Goal: Task Accomplishment & Management: Complete application form

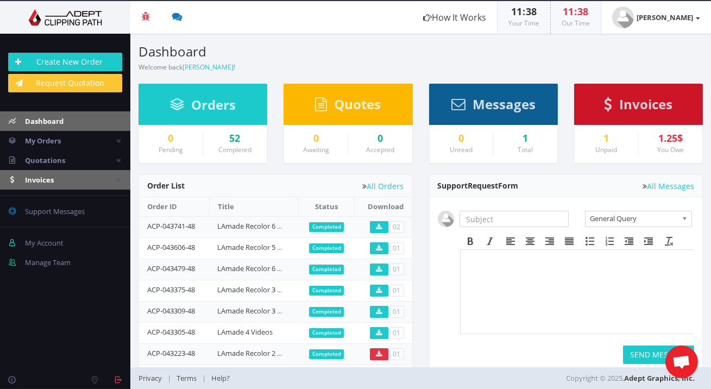
click at [81, 181] on link "Invoices" at bounding box center [65, 180] width 130 height 20
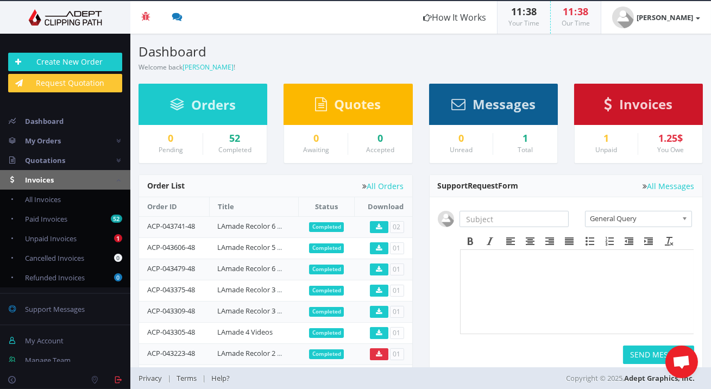
click at [81, 181] on link "Invoices" at bounding box center [65, 180] width 130 height 20
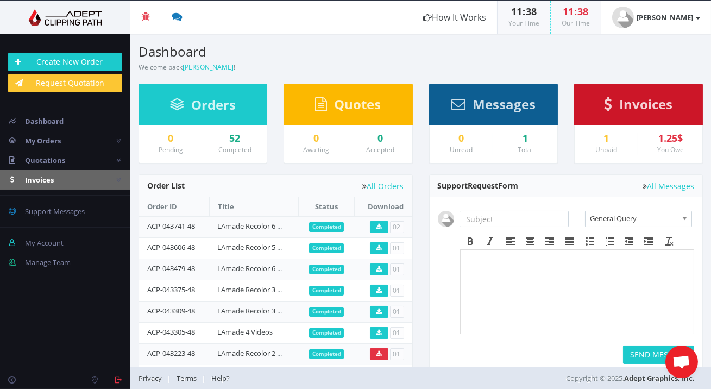
click at [89, 178] on link "Invoices" at bounding box center [65, 180] width 130 height 20
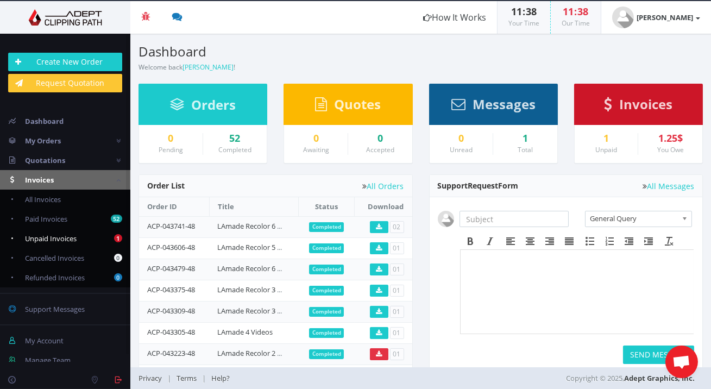
click at [83, 230] on link "1 Unpaid Invoices" at bounding box center [65, 239] width 130 height 20
click at [86, 235] on link "1 Unpaid Invoices" at bounding box center [65, 239] width 130 height 20
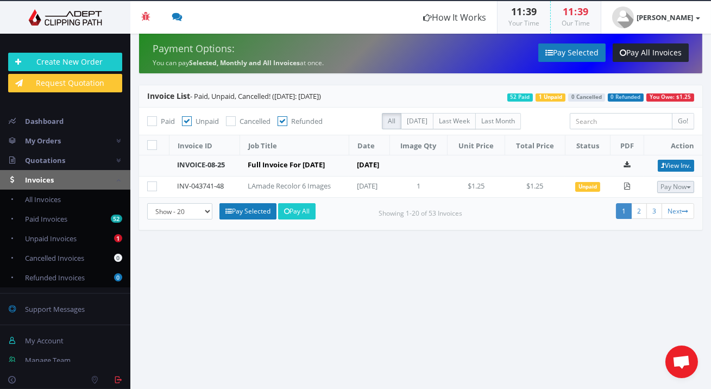
click at [663, 181] on button "Pay Now" at bounding box center [675, 187] width 37 height 12
click at [573, 209] on div "1 2 3 Next" at bounding box center [609, 212] width 172 height 18
click at [669, 161] on link "View Inv." at bounding box center [676, 166] width 36 height 12
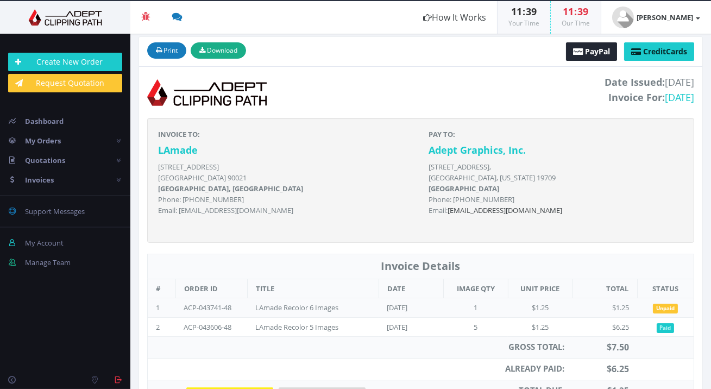
scroll to position [99, 0]
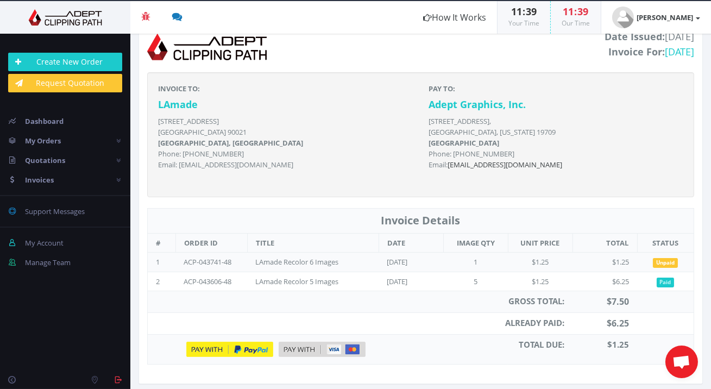
click at [595, 263] on td "$1.25" at bounding box center [605, 263] width 65 height 20
click at [197, 277] on td "ACP-043606-48" at bounding box center [211, 282] width 72 height 20
click at [206, 261] on td "ACP-043741-48" at bounding box center [211, 263] width 72 height 20
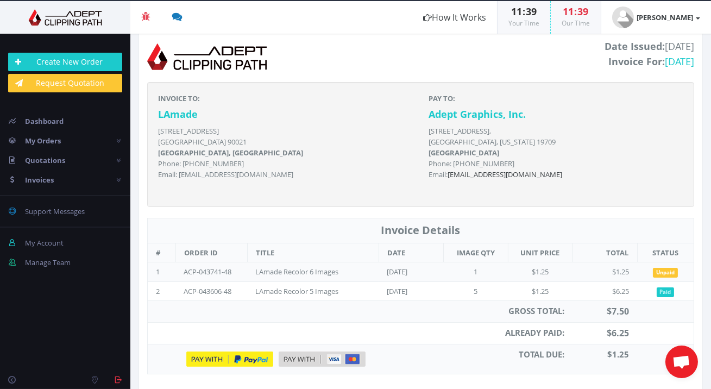
click at [289, 272] on div "LAmade Recolor 6 Images" at bounding box center [309, 272] width 109 height 10
click at [221, 271] on td "ACP-043741-48" at bounding box center [211, 272] width 72 height 20
click at [99, 137] on link "My Orders" at bounding box center [65, 141] width 130 height 20
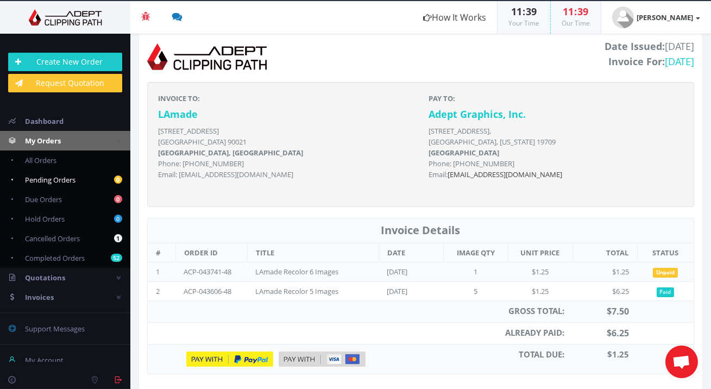
click at [93, 178] on link "0 Pending Orders" at bounding box center [65, 180] width 130 height 20
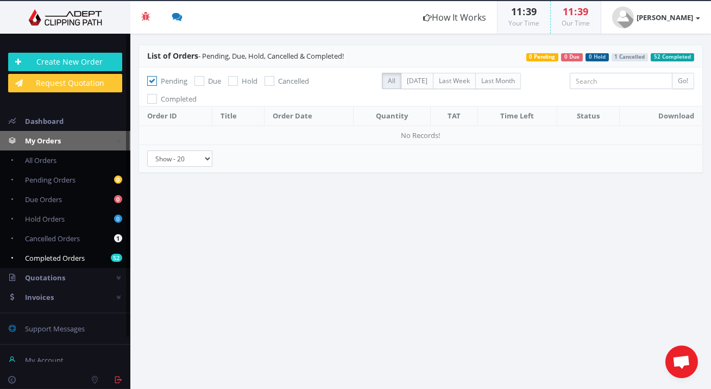
click at [111, 256] on b "52" at bounding box center [116, 258] width 11 height 8
checkbox input "false"
checkbox input "true"
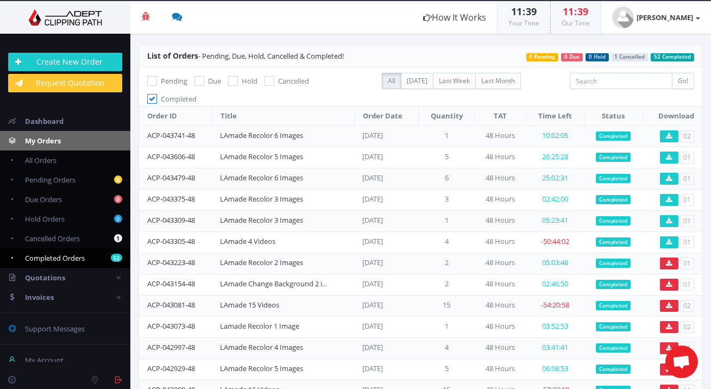
click at [331, 136] on td "LAmade Recolor 6 Images" at bounding box center [283, 135] width 142 height 21
click at [611, 134] on span "Completed" at bounding box center [613, 136] width 35 height 10
click at [172, 133] on link "ACP-043741-48" at bounding box center [171, 135] width 48 height 10
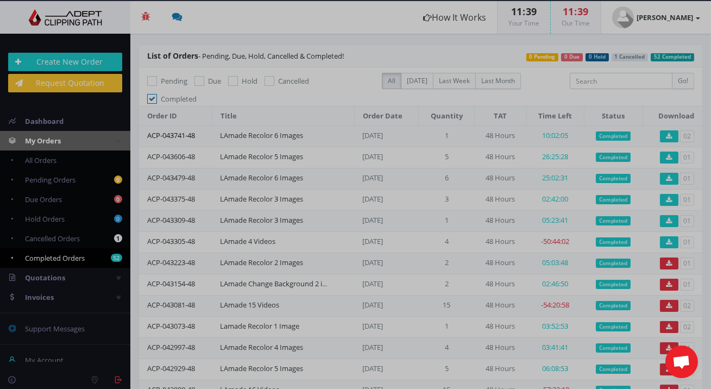
click at [172, 133] on body "Beta Credit US $124.50 Add Funds Withdraw Funds What's This? How It Works 11 : …" at bounding box center [355, 194] width 711 height 389
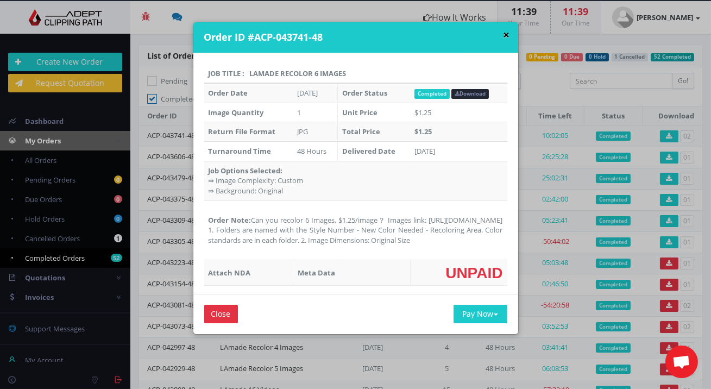
click at [504, 31] on button "×" at bounding box center [507, 34] width 7 height 11
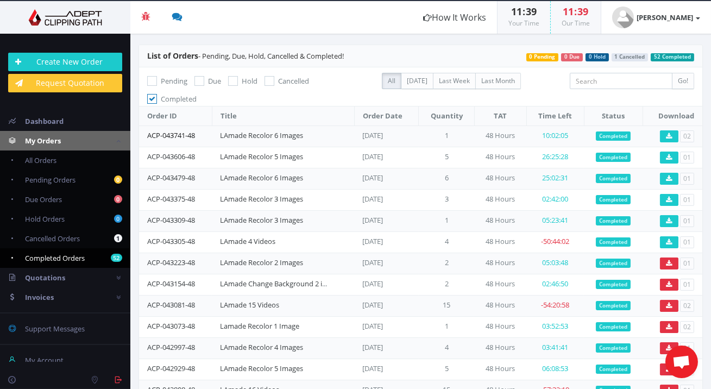
click at [166, 131] on link "ACP-043741-48" at bounding box center [171, 135] width 48 height 10
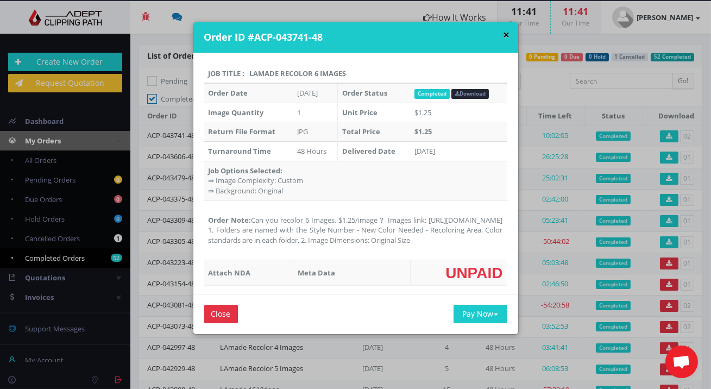
click at [505, 30] on button "×" at bounding box center [507, 34] width 7 height 11
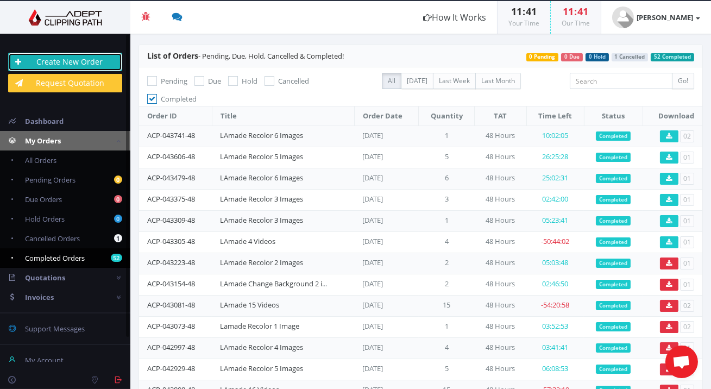
click at [102, 63] on link "Create New Order" at bounding box center [65, 62] width 114 height 18
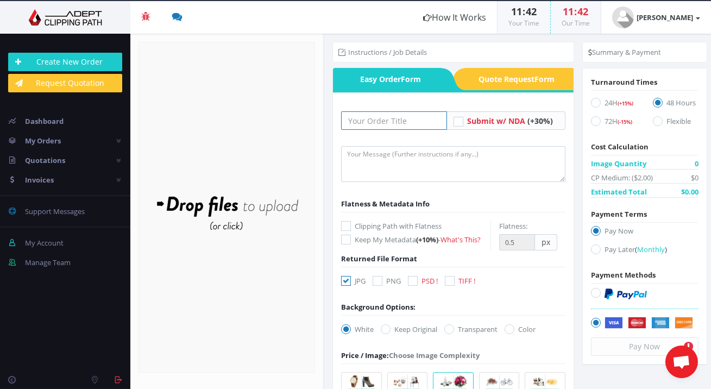
click at [410, 122] on input "text" at bounding box center [393, 120] width 105 height 18
type input "LAmade Recolor 3 Images"
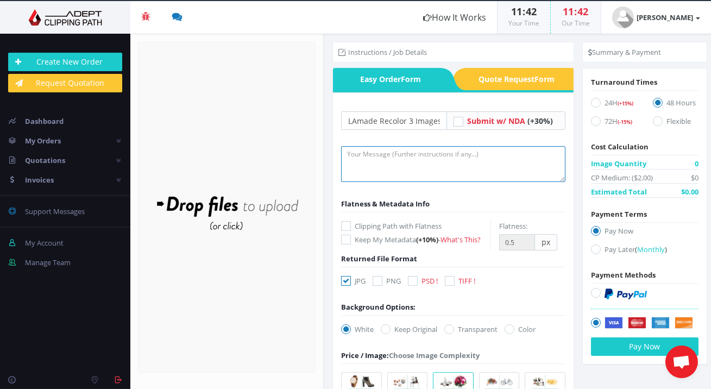
click at [425, 164] on textarea at bounding box center [453, 164] width 224 height 36
paste textarea "Can you recolor 3 Images, $1.25/image？ Images link:https://we.tl/t-zjNzsrKpTB 1…"
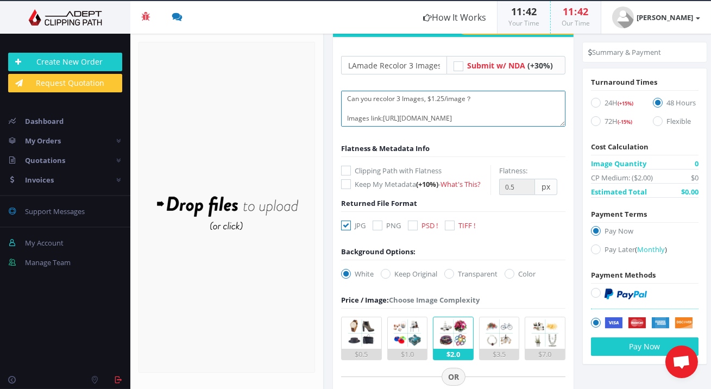
type textarea "Can you recolor 3 Images, $1.25/image？ Images link:https://we.tl/t-zjNzsrKpTB 1…"
click at [417, 276] on label "Keep Original" at bounding box center [409, 273] width 56 height 11
click at [391, 276] on input "Keep Original" at bounding box center [387, 274] width 7 height 7
radio input "true"
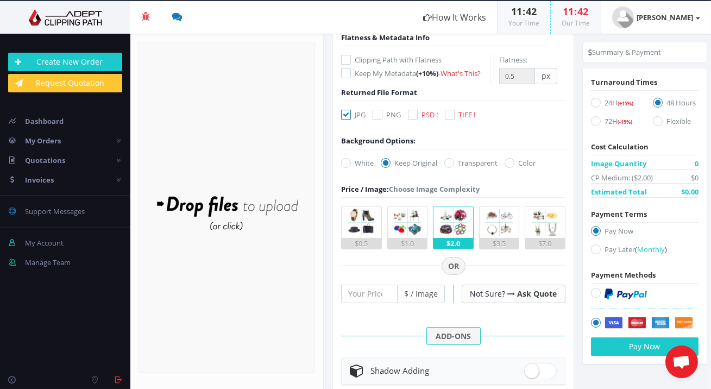
scroll to position [200, 0]
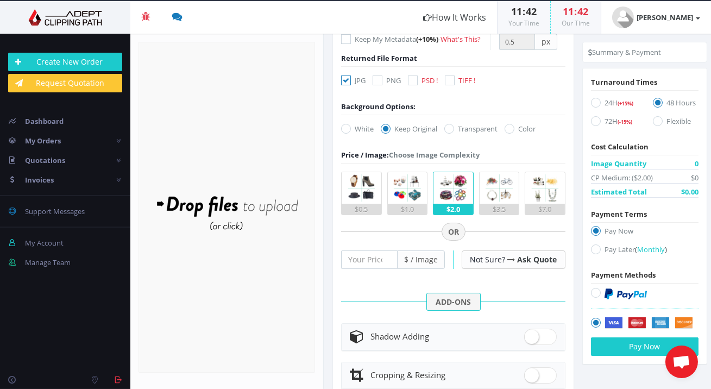
click at [359, 268] on div at bounding box center [453, 266] width 224 height 48
click at [363, 262] on input "number" at bounding box center [369, 259] width 56 height 18
type input "1.25"
click at [373, 297] on div "ADD-ONS" at bounding box center [453, 301] width 224 height 11
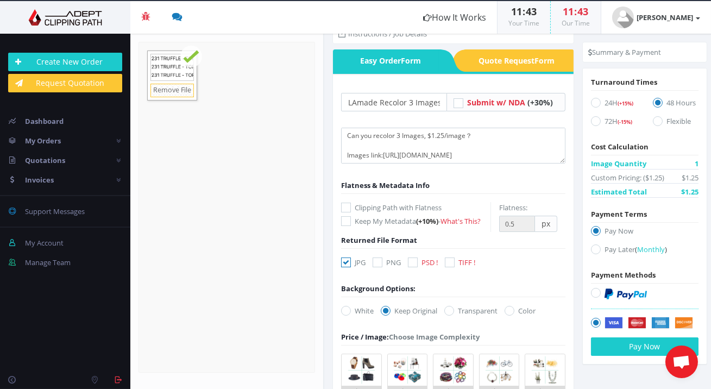
scroll to position [17, 0]
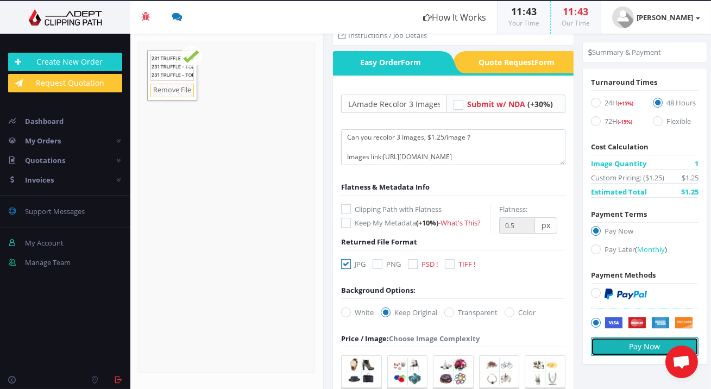
click at [605, 344] on button "Pay Now" at bounding box center [645, 346] width 108 height 18
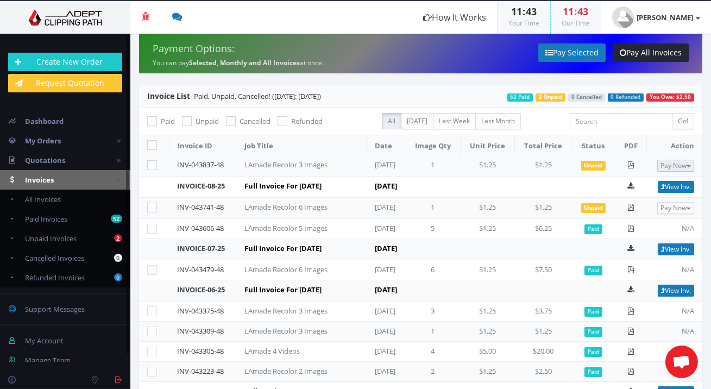
click at [668, 165] on button "Pay Now" at bounding box center [675, 166] width 37 height 12
click at [634, 163] on icon at bounding box center [630, 164] width 7 height 7
click at [194, 179] on td "INVOICE-08-25" at bounding box center [202, 187] width 67 height 21
click at [194, 189] on link "INVOICE-08-25" at bounding box center [202, 186] width 48 height 10
click at [95, 140] on link "My Orders" at bounding box center [65, 141] width 130 height 20
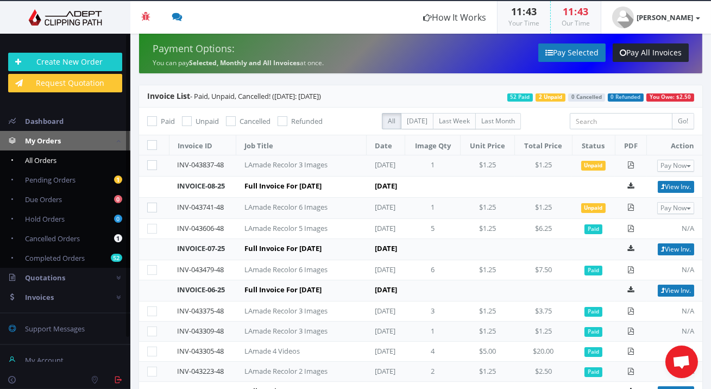
click at [89, 160] on link "All Orders" at bounding box center [65, 160] width 130 height 20
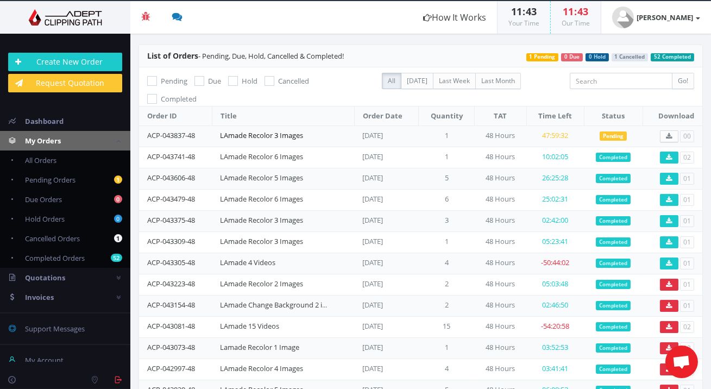
click at [269, 134] on link "LAmade Recolor 3 Images" at bounding box center [261, 135] width 83 height 10
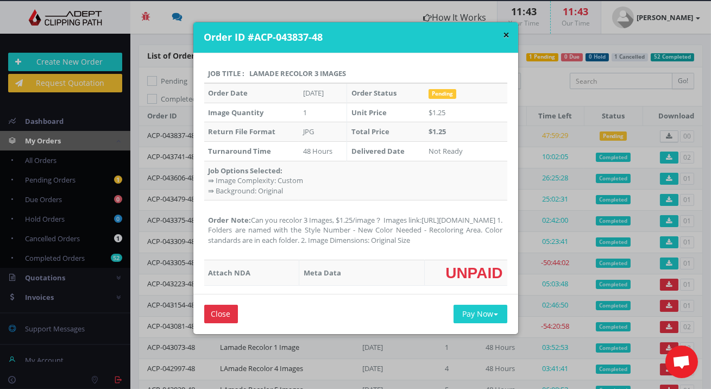
click at [182, 205] on div "× Order ID #ACP-043837-48 Job Title : LAmade Recolor 3 Images Order Date [DATE]…" at bounding box center [355, 194] width 711 height 389
